Goal: Transaction & Acquisition: Obtain resource

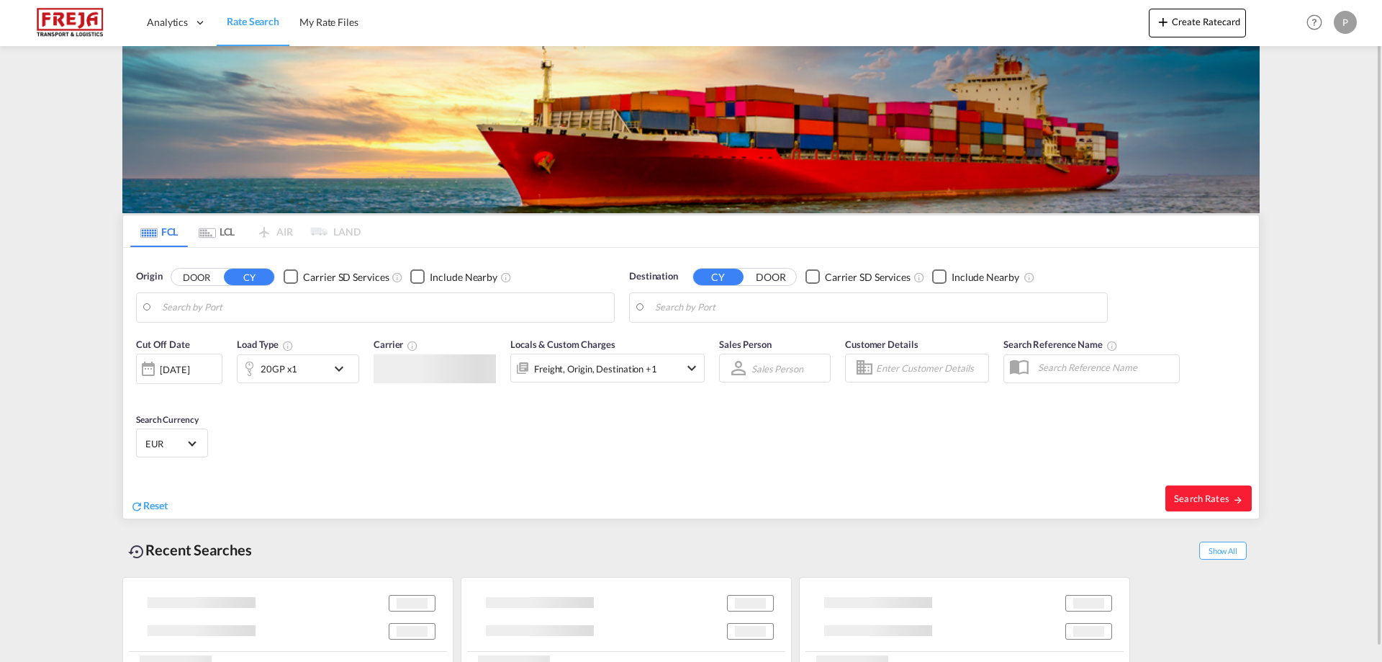
type input "[GEOGRAPHIC_DATA], [GEOGRAPHIC_DATA]"
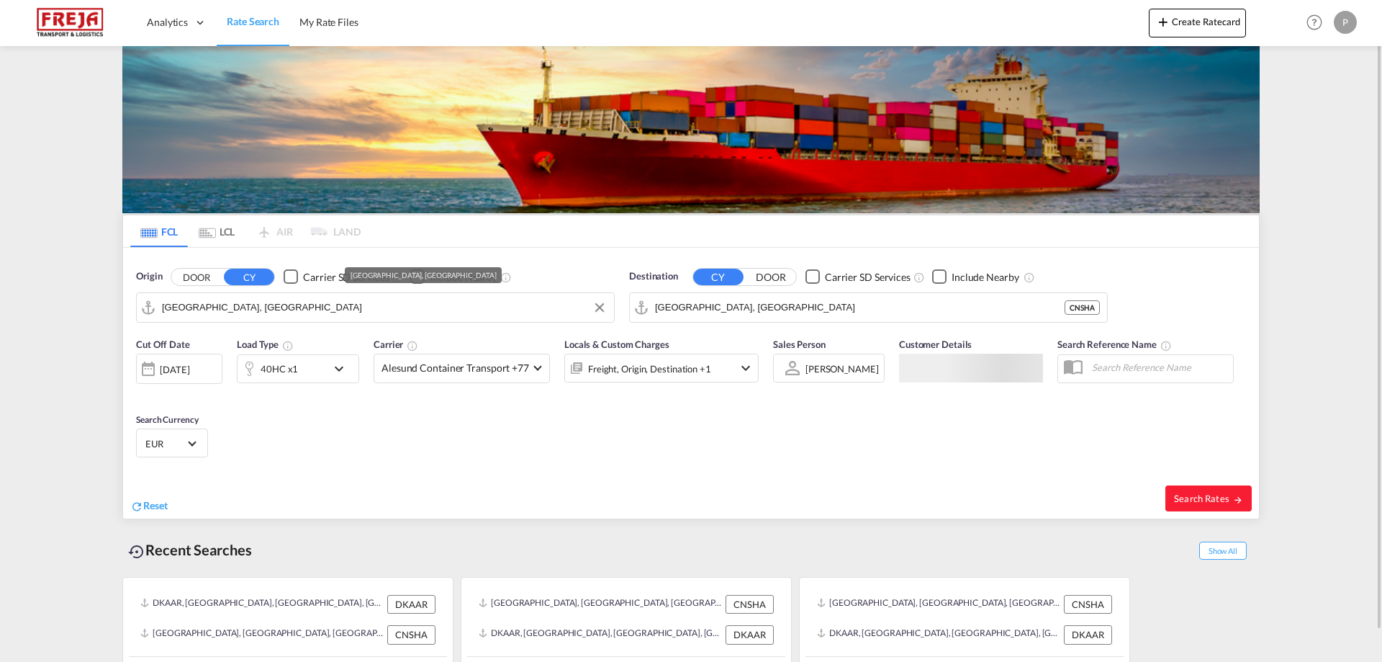
click at [250, 304] on input "[GEOGRAPHIC_DATA], [GEOGRAPHIC_DATA]" at bounding box center [384, 308] width 445 height 22
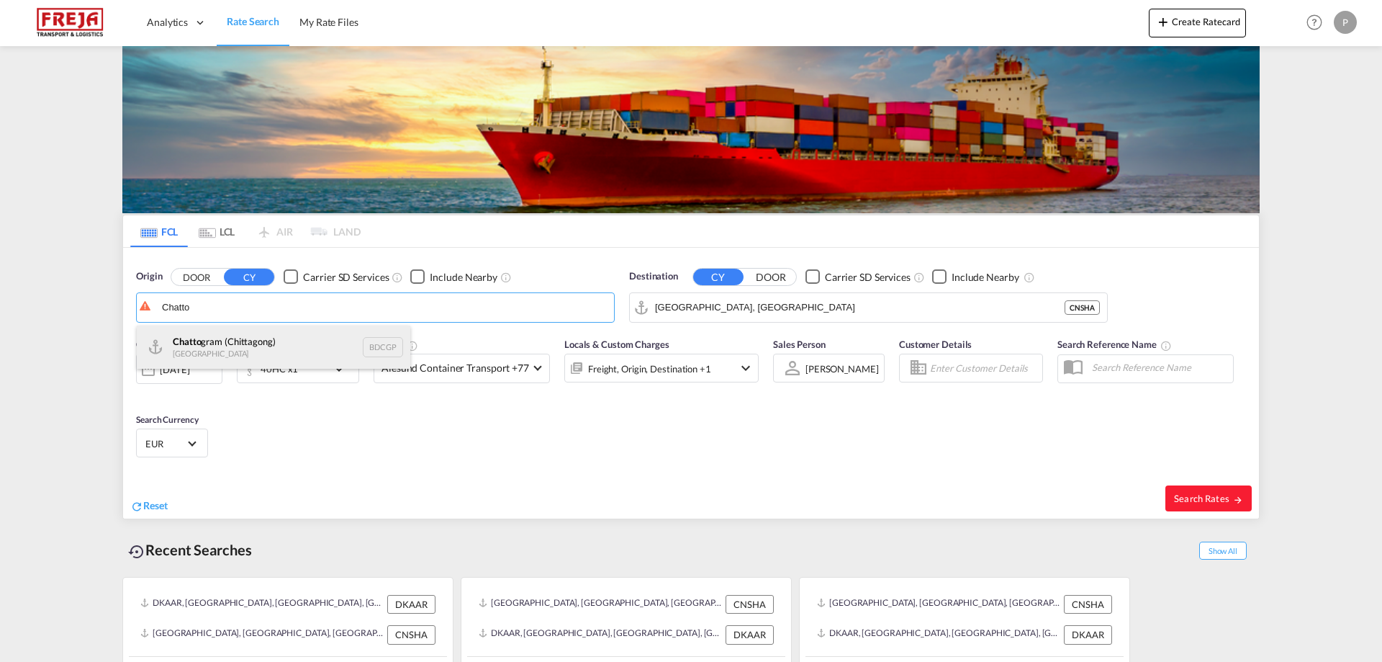
click at [227, 337] on div "Chatto gram (Chittagong) [GEOGRAPHIC_DATA] BDCGP" at bounding box center [274, 346] width 274 height 43
type input "Chattogram (Chittagong), BDCGP"
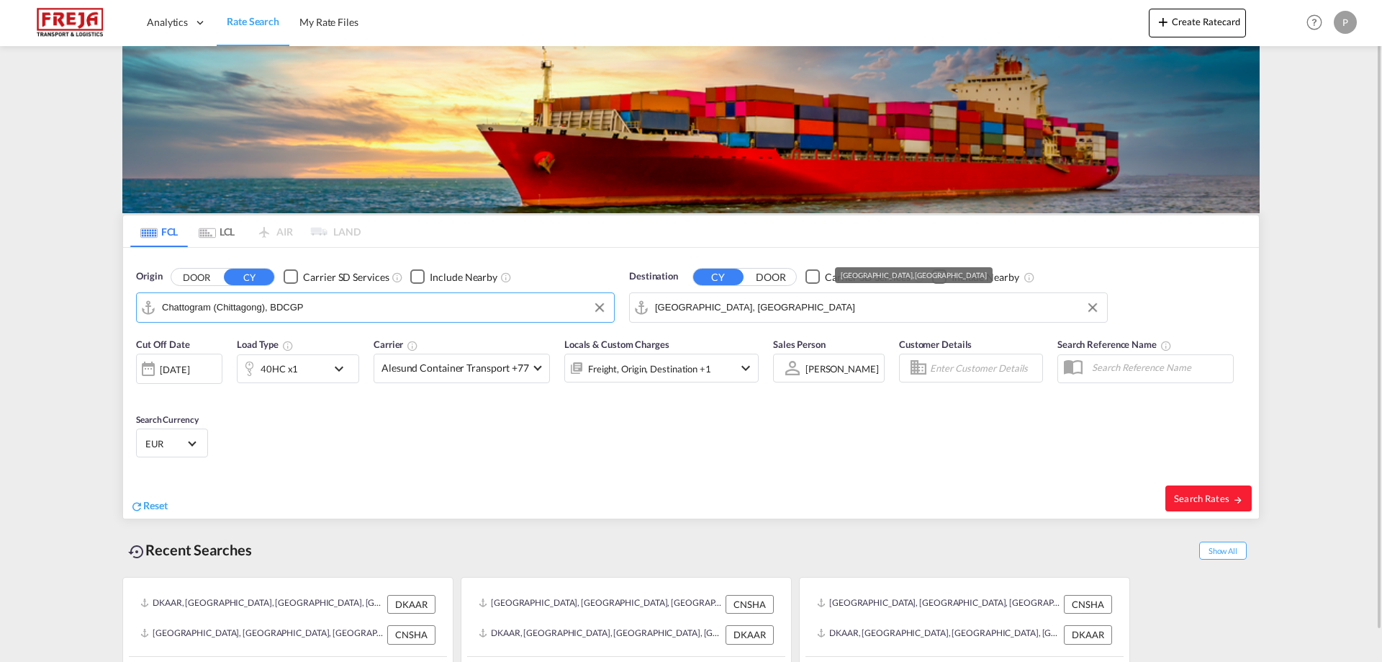
click at [834, 317] on input "[GEOGRAPHIC_DATA], [GEOGRAPHIC_DATA]" at bounding box center [877, 308] width 445 height 22
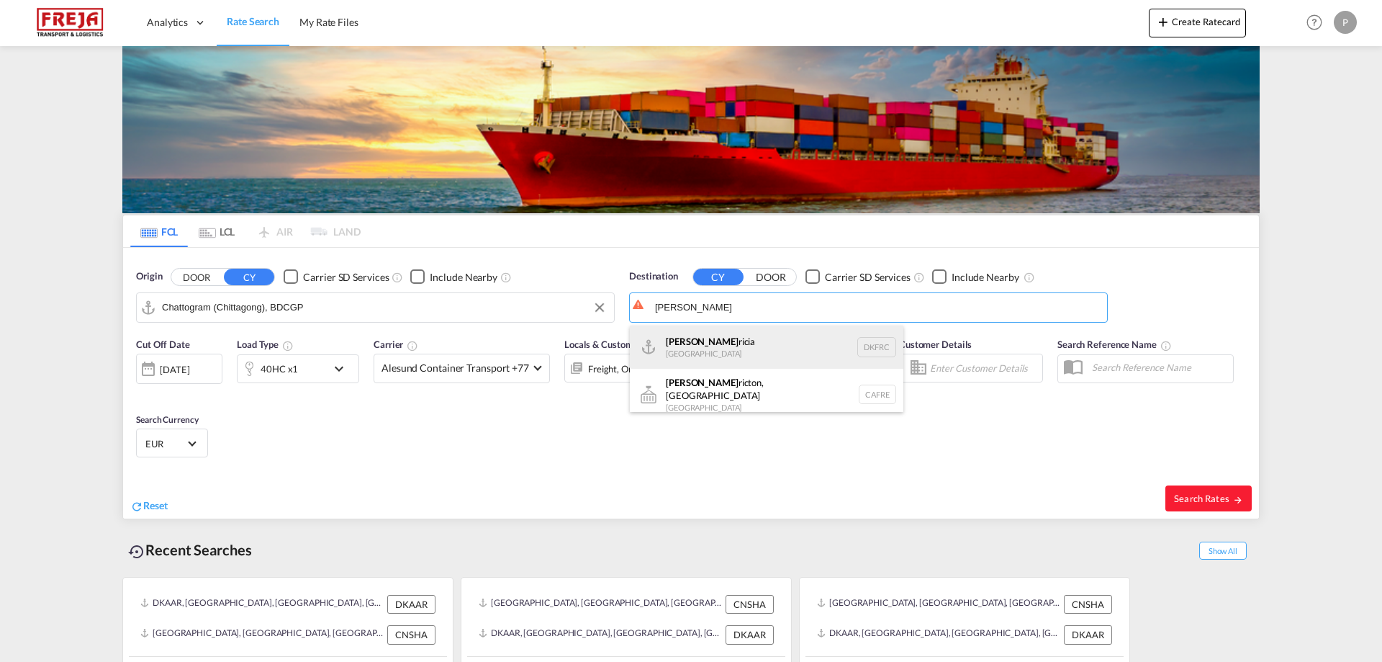
click at [751, 338] on div "[PERSON_NAME] [GEOGRAPHIC_DATA] DKFRC" at bounding box center [767, 346] width 274 height 43
type input "[GEOGRAPHIC_DATA], DKFRC"
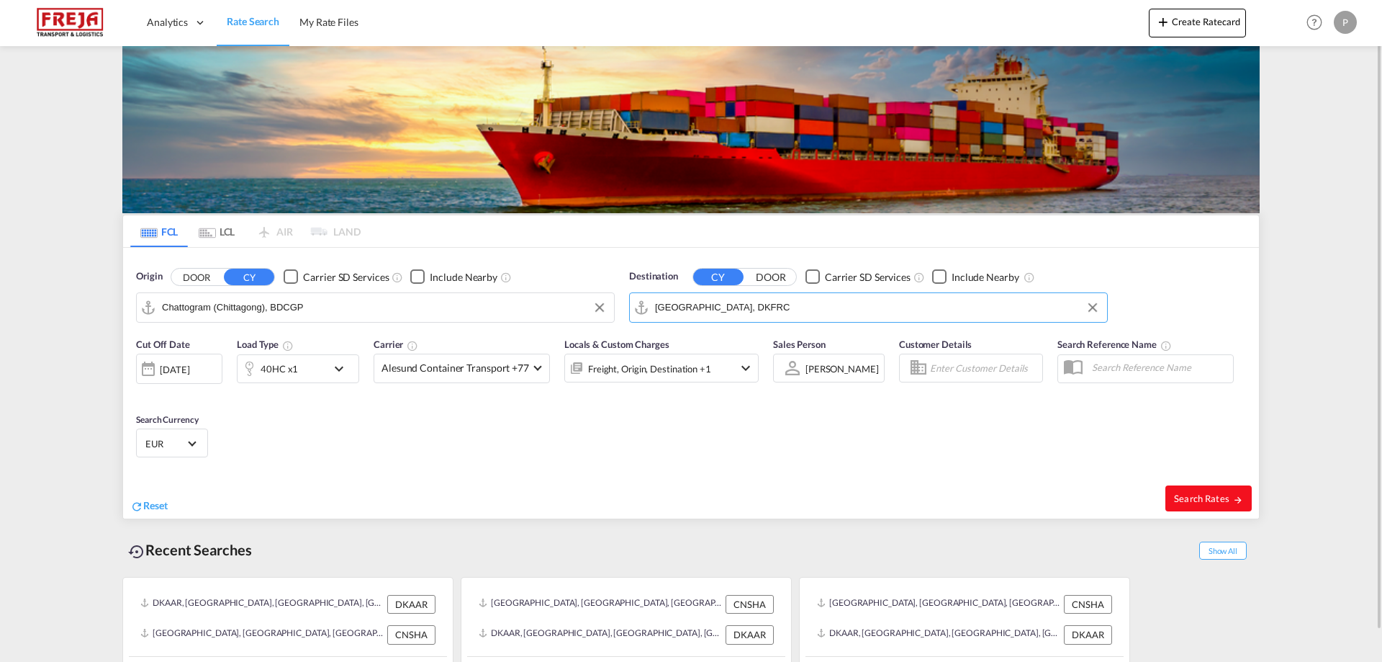
click at [1220, 505] on button "Search Rates" at bounding box center [1208, 498] width 86 height 26
type input "BDCGP to DKFRC / [DATE]"
